Goal: Find specific page/section: Find specific page/section

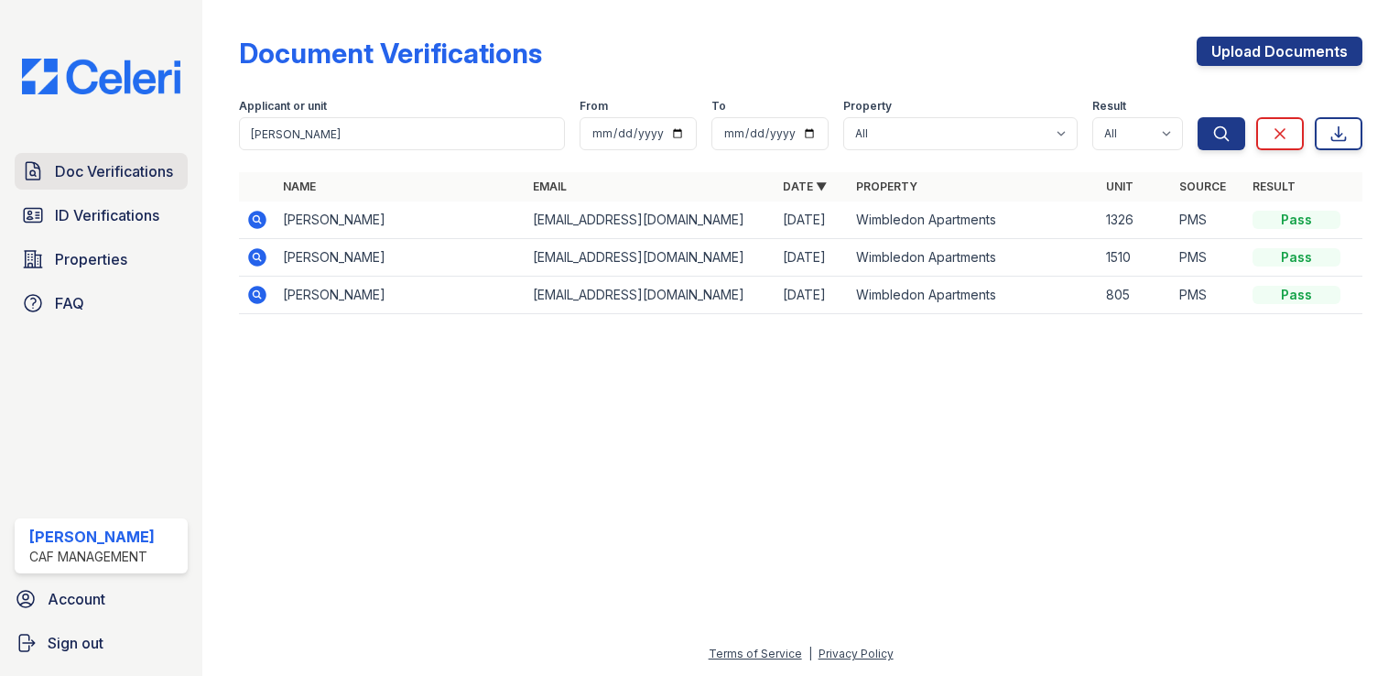
click at [84, 169] on span "Doc Verifications" at bounding box center [114, 171] width 118 height 22
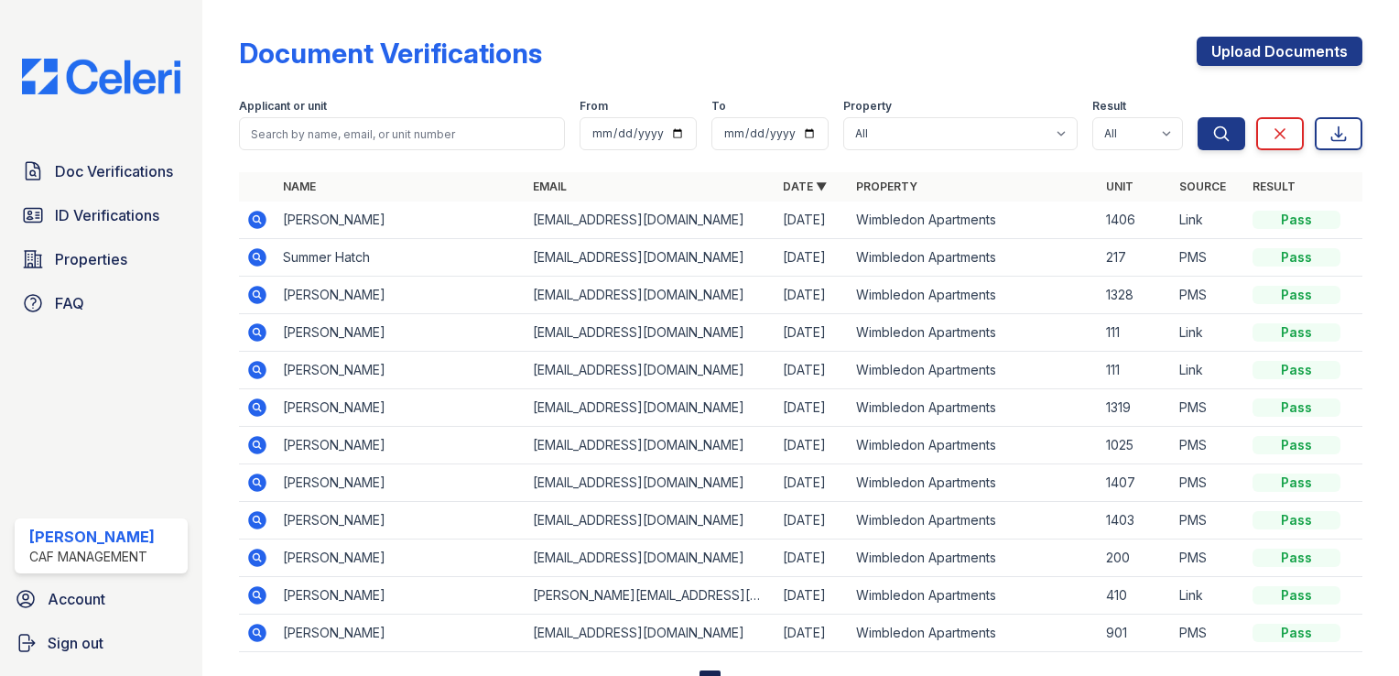
click at [255, 222] on icon at bounding box center [257, 220] width 18 height 18
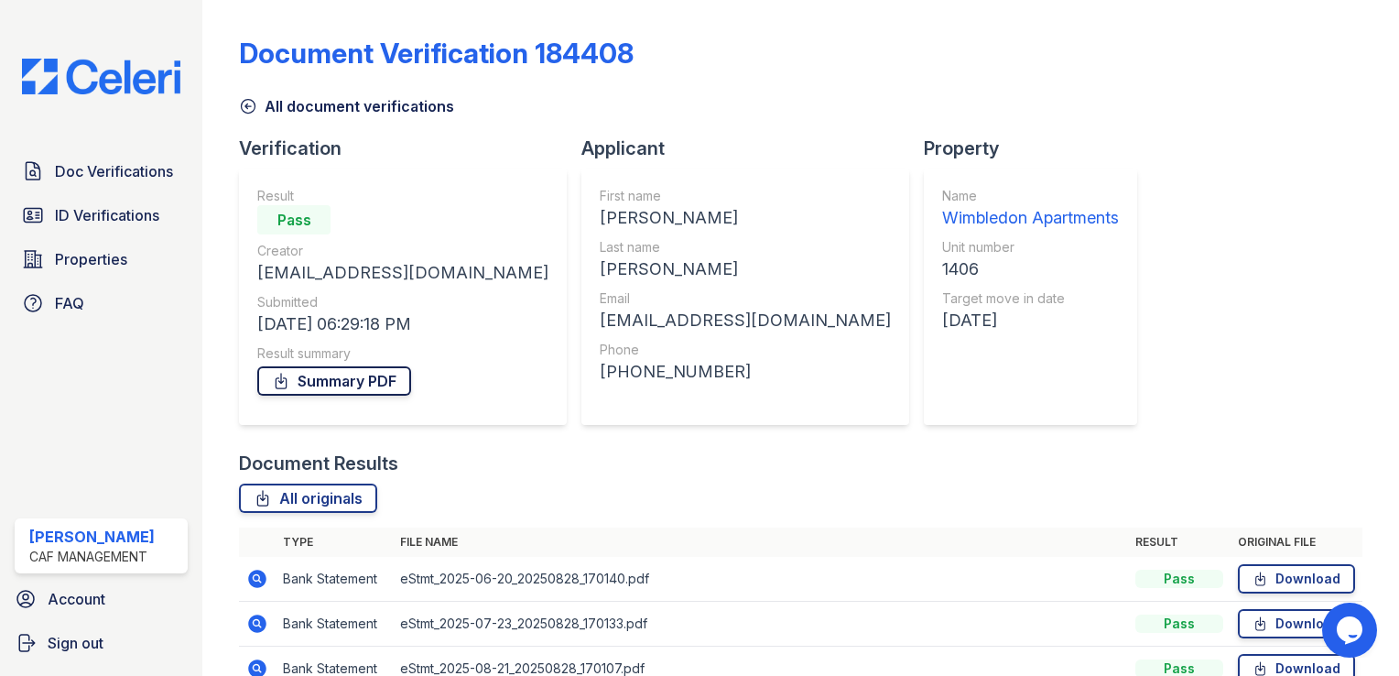
click at [376, 368] on link "Summary PDF" at bounding box center [334, 380] width 154 height 29
click at [80, 209] on span "ID Verifications" at bounding box center [107, 215] width 104 height 22
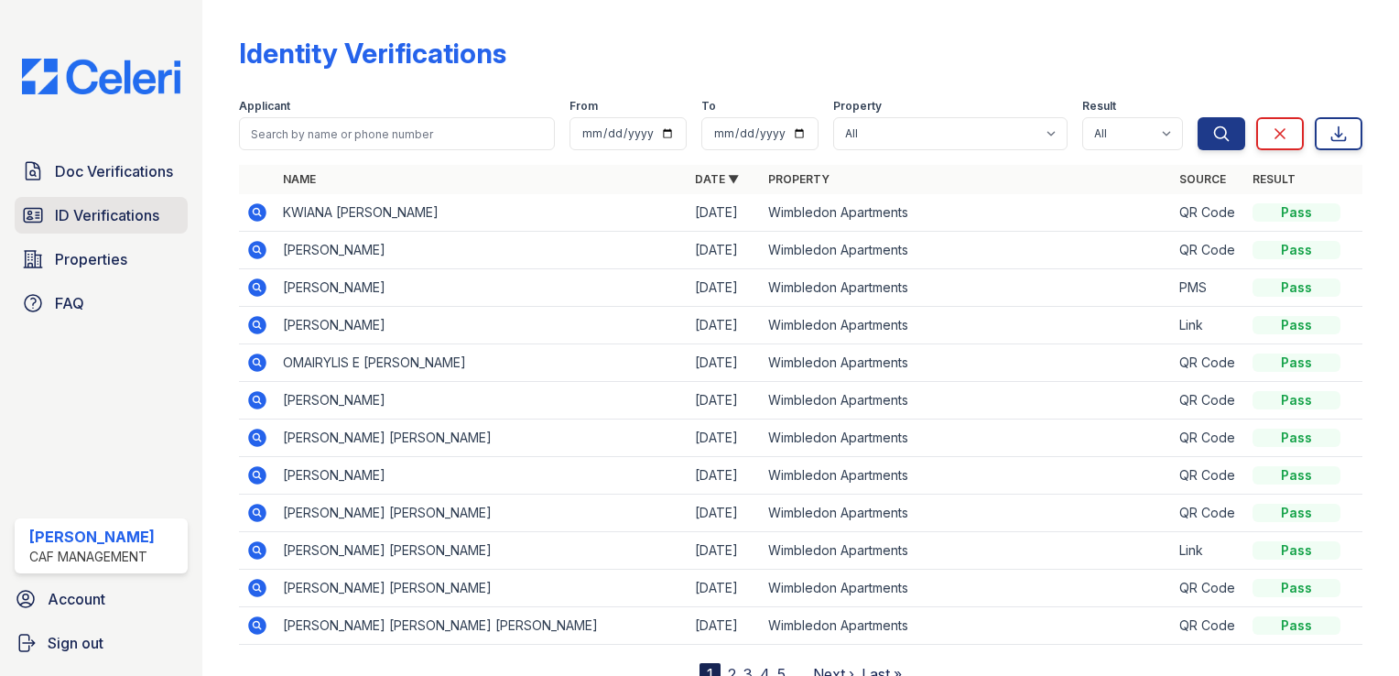
click at [88, 208] on span "ID Verifications" at bounding box center [107, 215] width 104 height 22
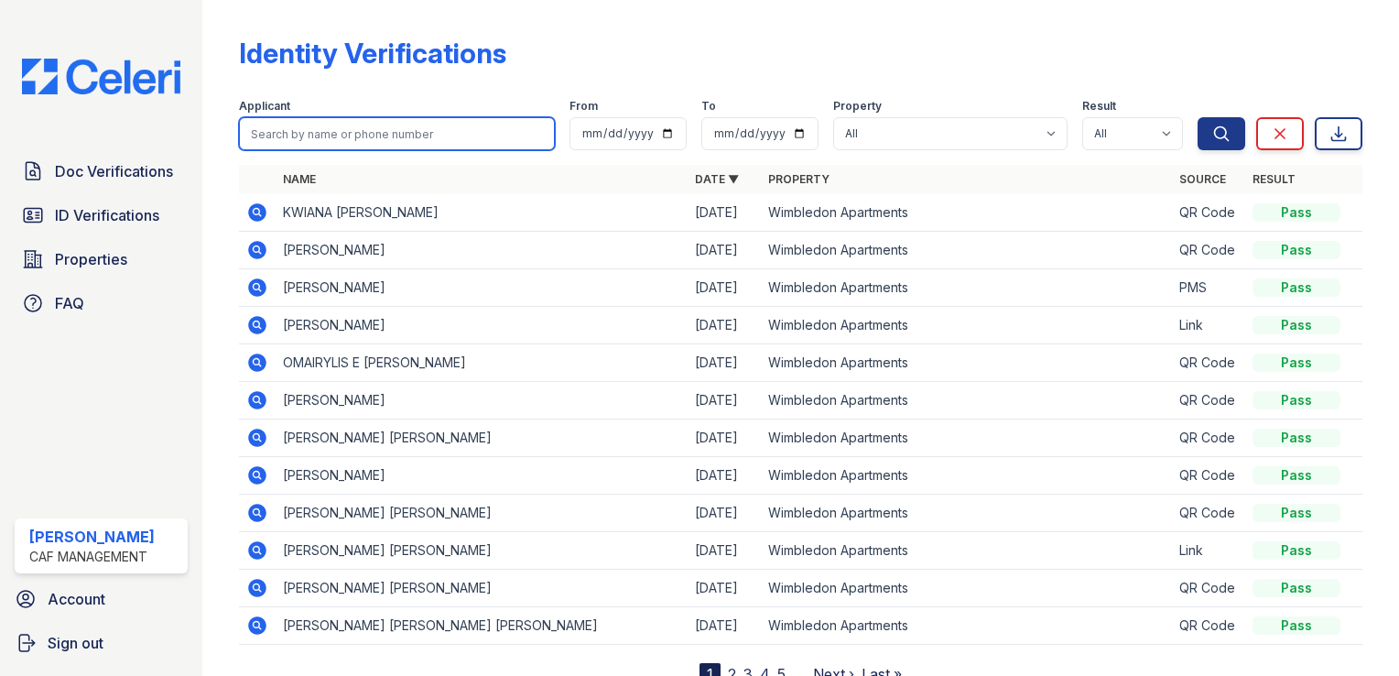
click at [364, 130] on input "search" at bounding box center [397, 133] width 316 height 33
type input "adrian"
click at [1198, 117] on button "Search" at bounding box center [1222, 133] width 48 height 33
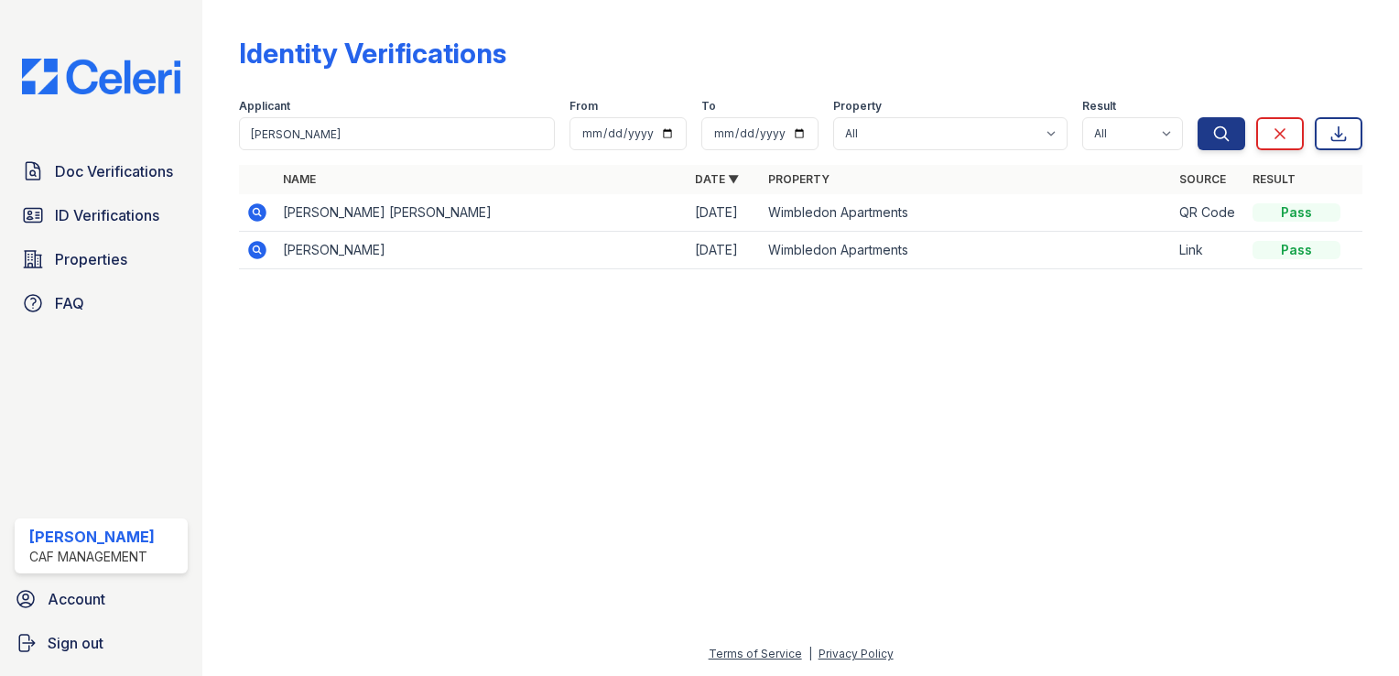
click at [256, 211] on icon at bounding box center [256, 211] width 5 height 5
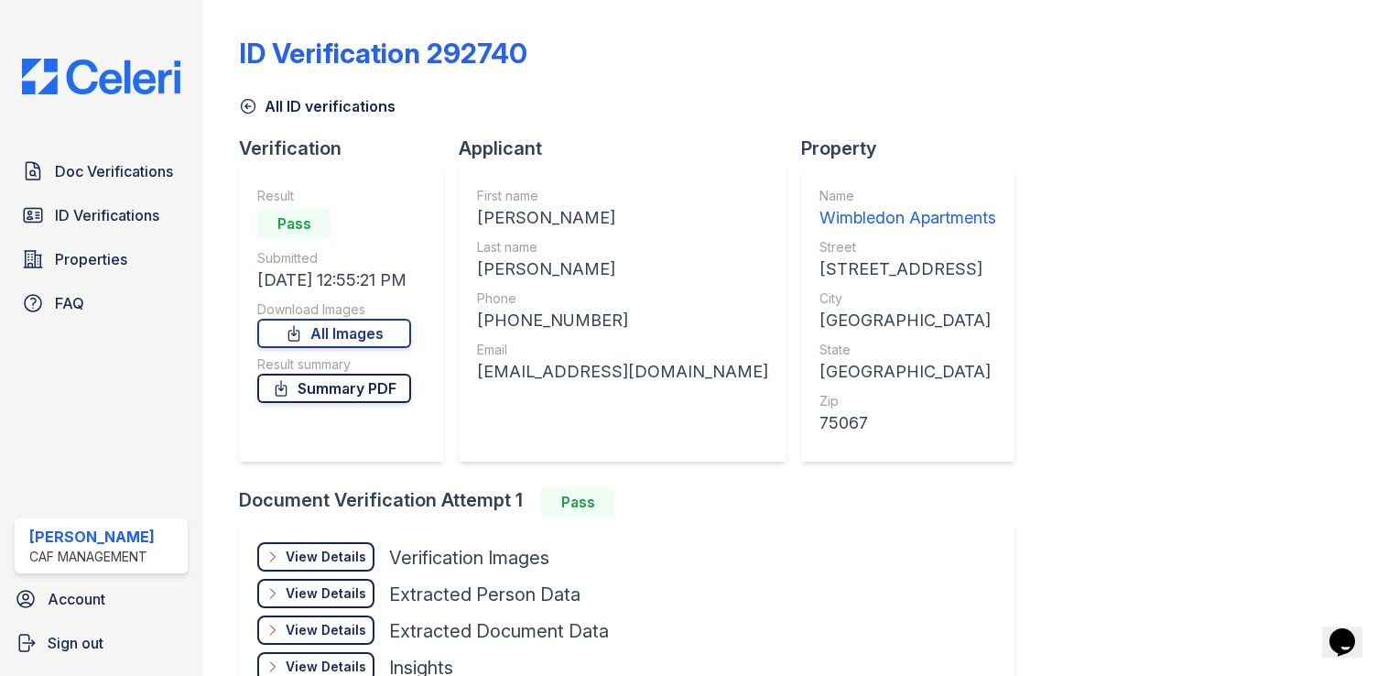
click at [380, 401] on link "Summary PDF" at bounding box center [334, 388] width 154 height 29
click at [340, 324] on link "All Images" at bounding box center [334, 333] width 154 height 29
